Goal: Check status: Check status

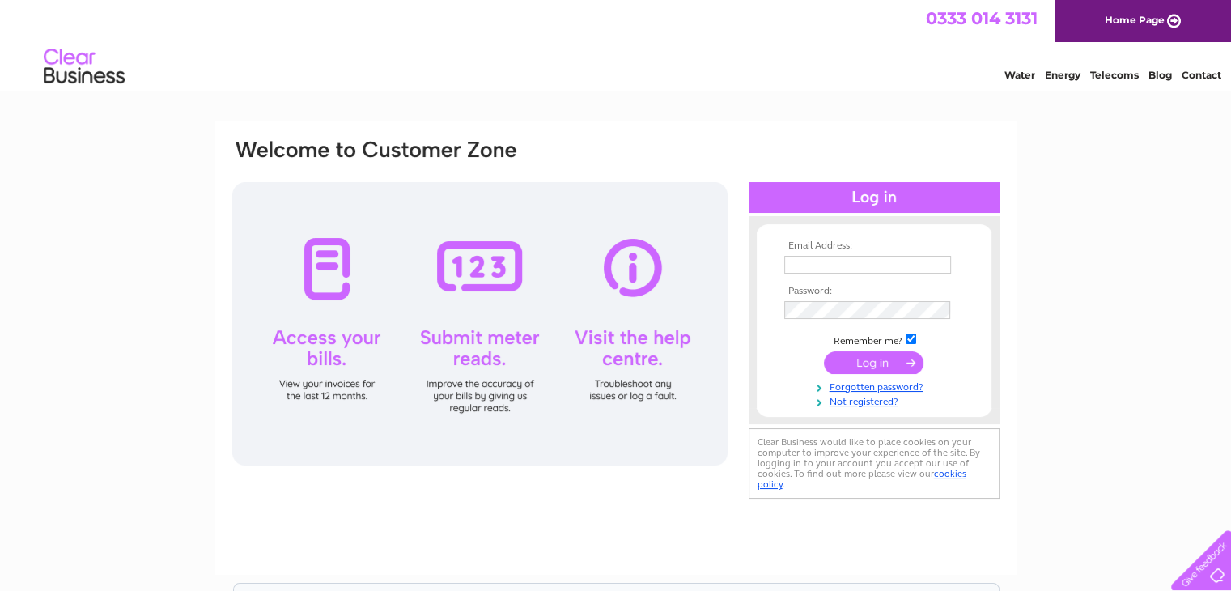
type input "charlottemills1@live.com"
click at [868, 368] on input "submit" at bounding box center [874, 362] width 100 height 23
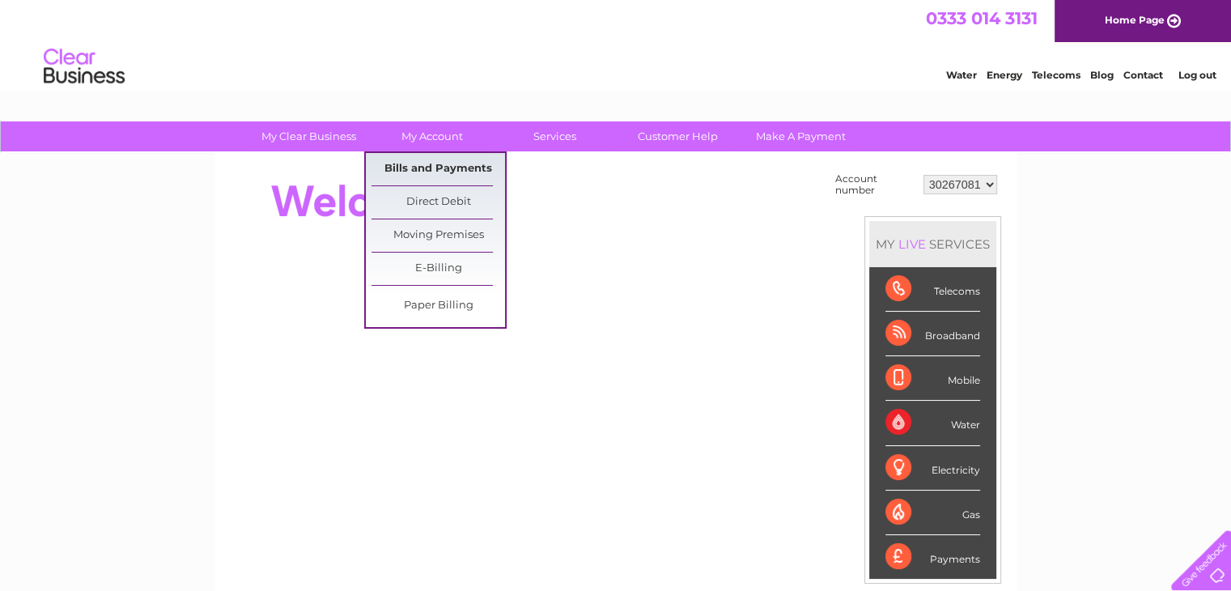
click at [454, 154] on link "Bills and Payments" at bounding box center [439, 169] width 134 height 32
click at [453, 163] on link "Bills and Payments" at bounding box center [439, 169] width 134 height 32
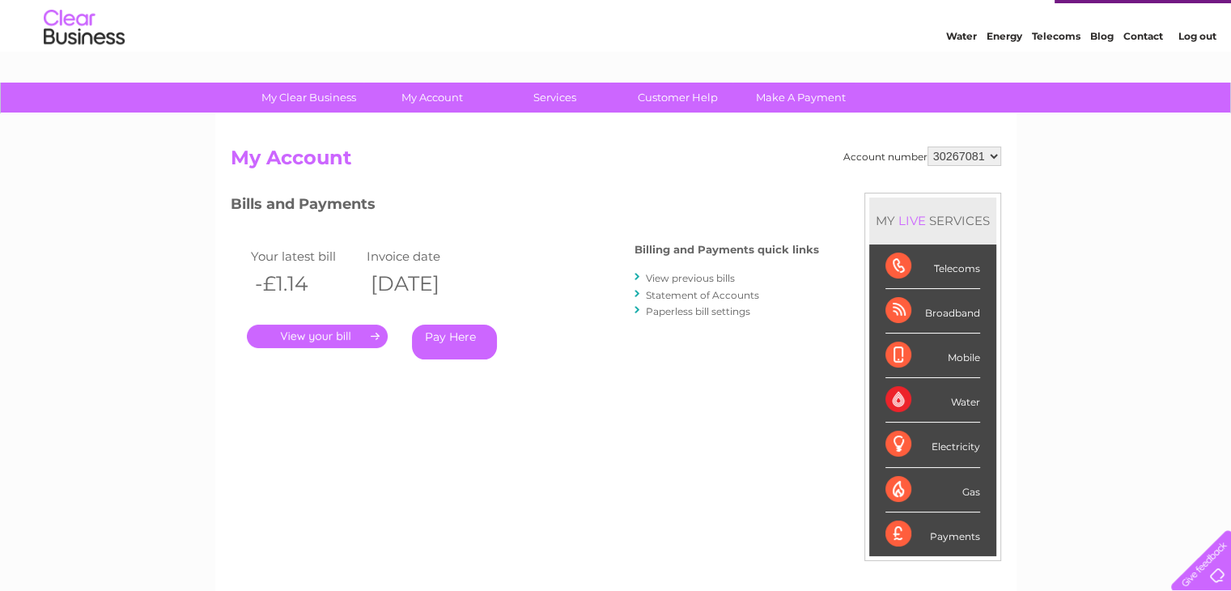
scroll to position [40, 0]
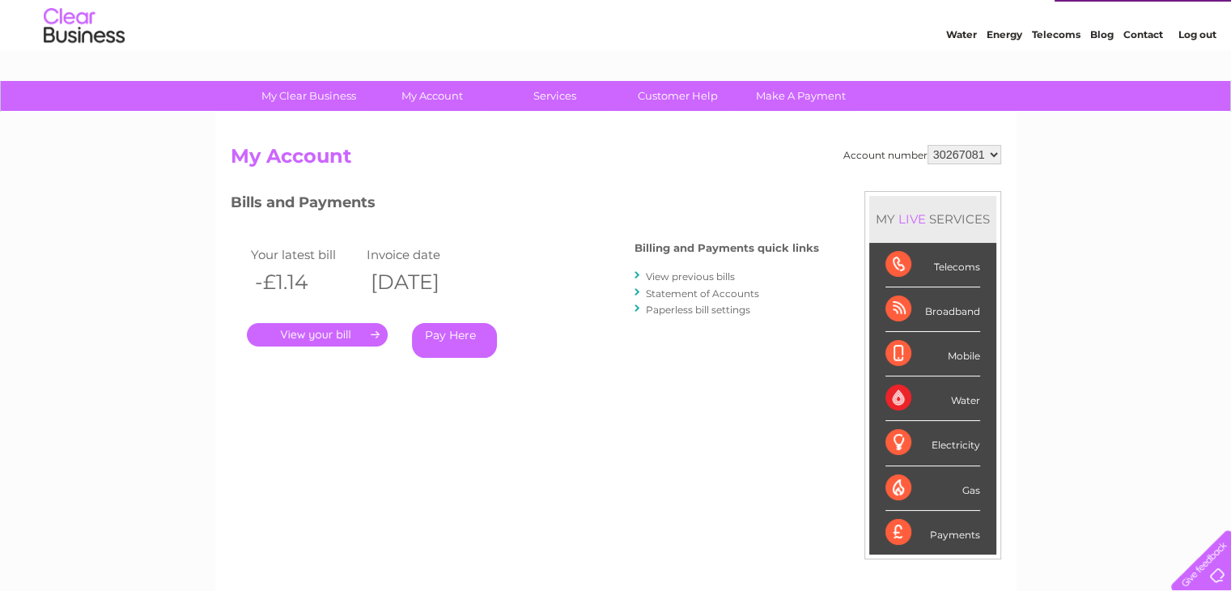
click at [695, 289] on link "Statement of Accounts" at bounding box center [702, 293] width 113 height 12
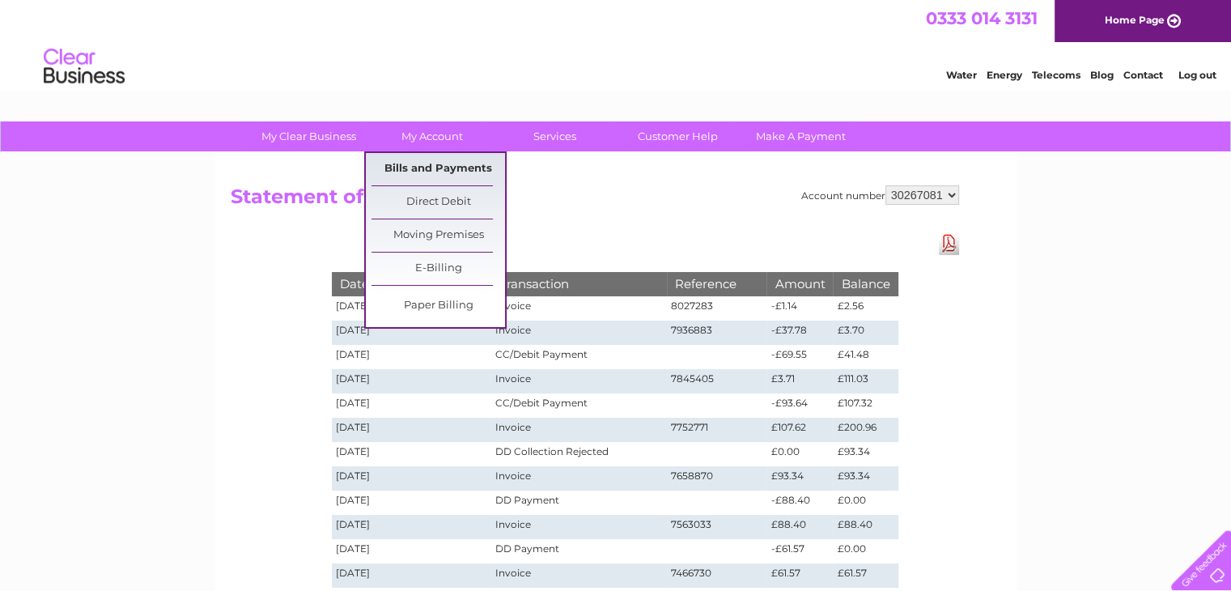
click at [423, 169] on link "Bills and Payments" at bounding box center [439, 169] width 134 height 32
